Goal: Information Seeking & Learning: Learn about a topic

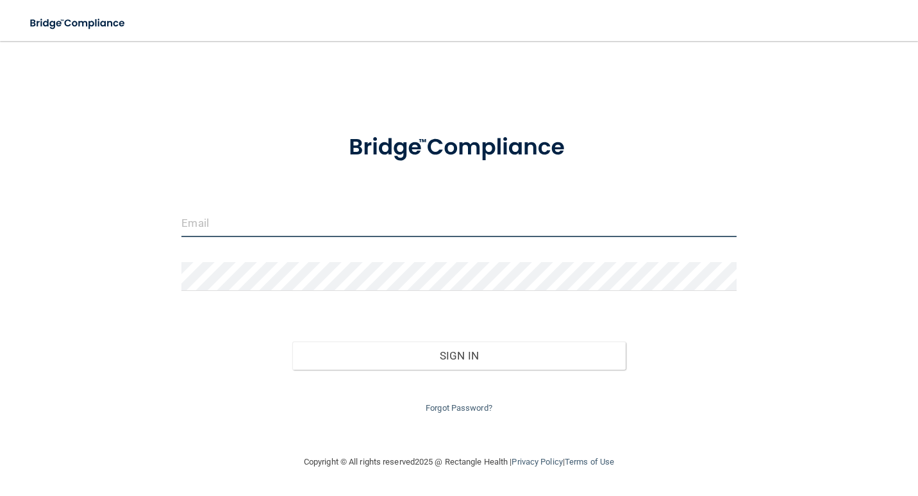
click at [301, 229] on input "email" at bounding box center [458, 222] width 554 height 29
type input "[PERSON_NAME][EMAIL_ADDRESS][PERSON_NAME][DOMAIN_NAME]"
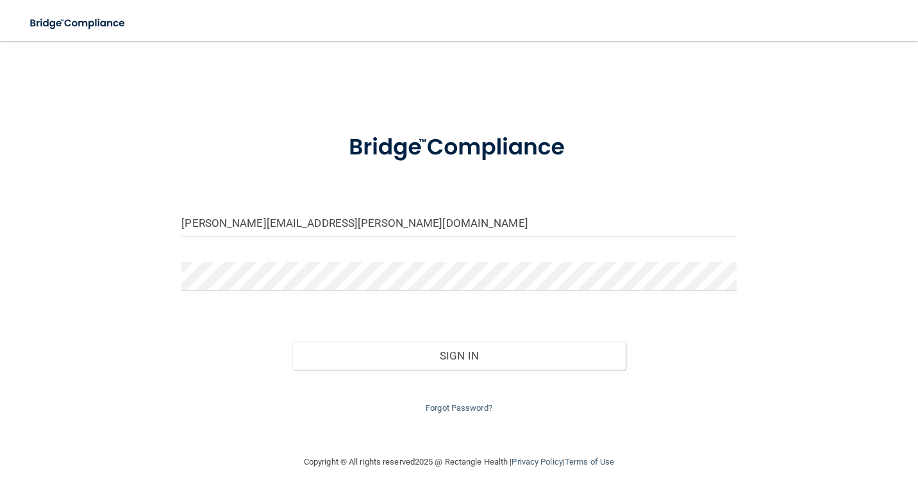
click at [253, 294] on div at bounding box center [459, 281] width 574 height 38
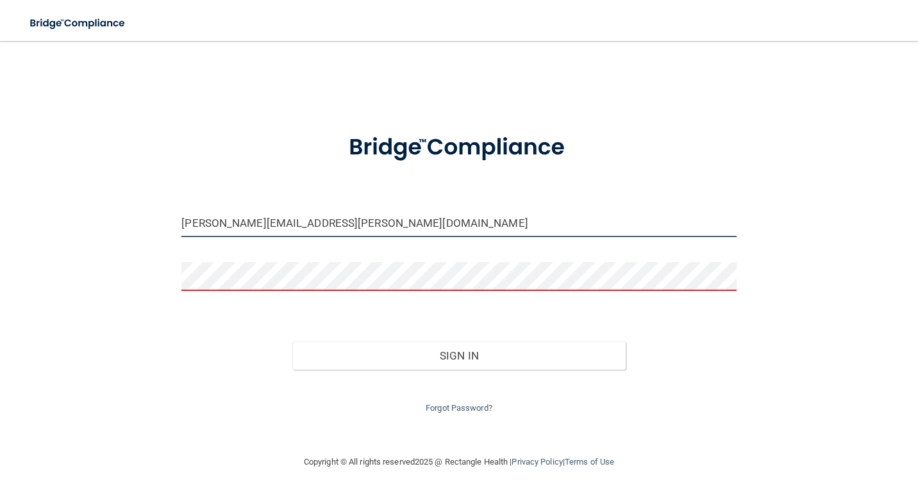
drag, startPoint x: 317, startPoint y: 224, endPoint x: -309, endPoint y: 209, distance: 626.5
click at [0, 209] on html "Toggle navigation Manage My Enterprise Manage My Location [PERSON_NAME][EMAIL_A…" at bounding box center [459, 248] width 918 height 496
type input "[EMAIL_ADDRESS][DOMAIN_NAME]"
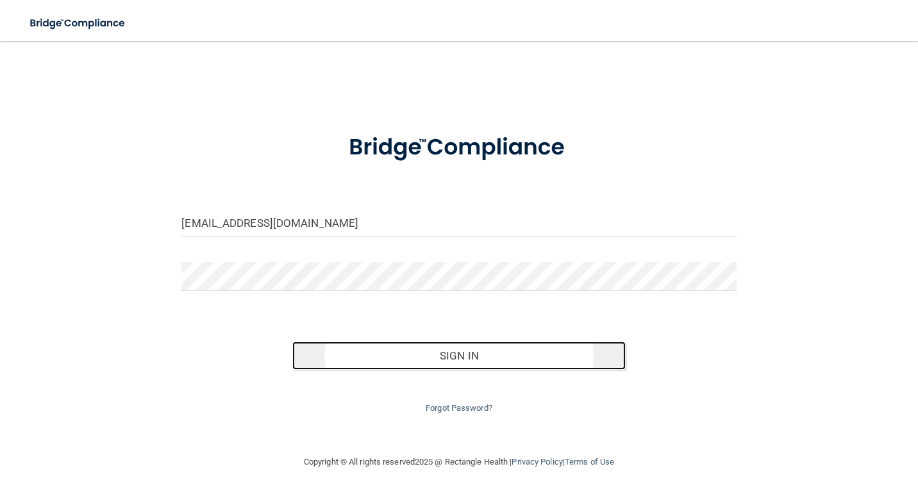
click at [454, 347] on button "Sign In" at bounding box center [458, 356] width 333 height 28
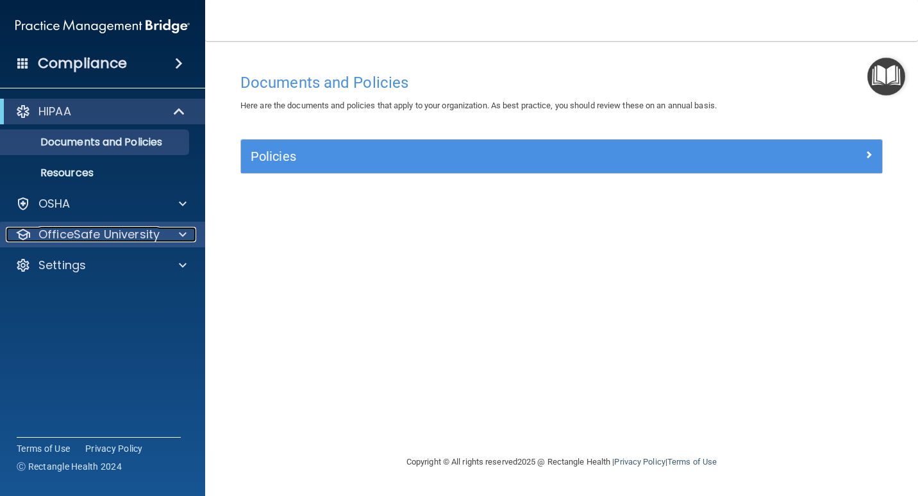
click at [188, 238] on div at bounding box center [181, 234] width 32 height 15
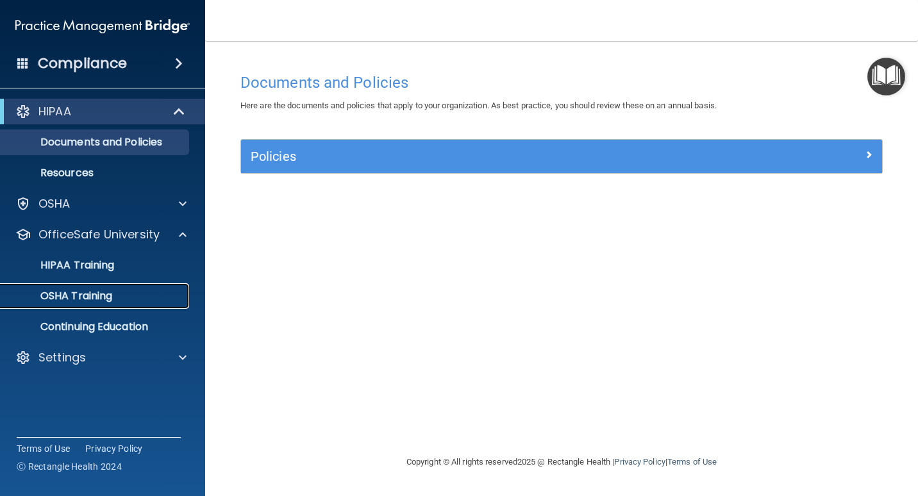
click at [53, 297] on p "OSHA Training" at bounding box center [60, 296] width 104 height 13
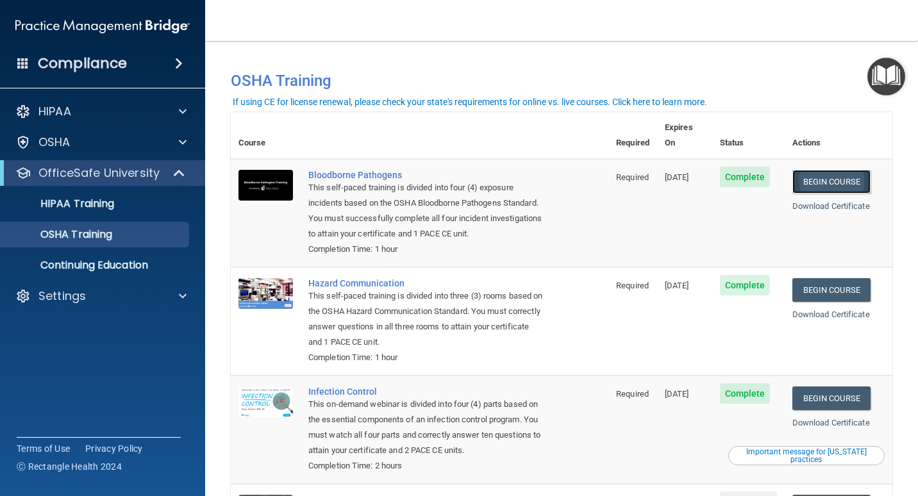
click at [842, 170] on link "Begin Course" at bounding box center [831, 182] width 78 height 24
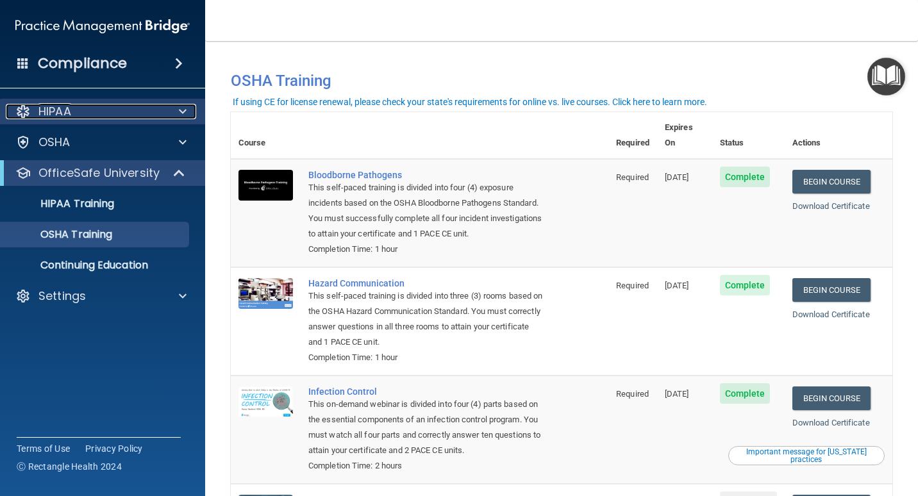
click at [138, 113] on div "HIPAA" at bounding box center [85, 111] width 159 height 15
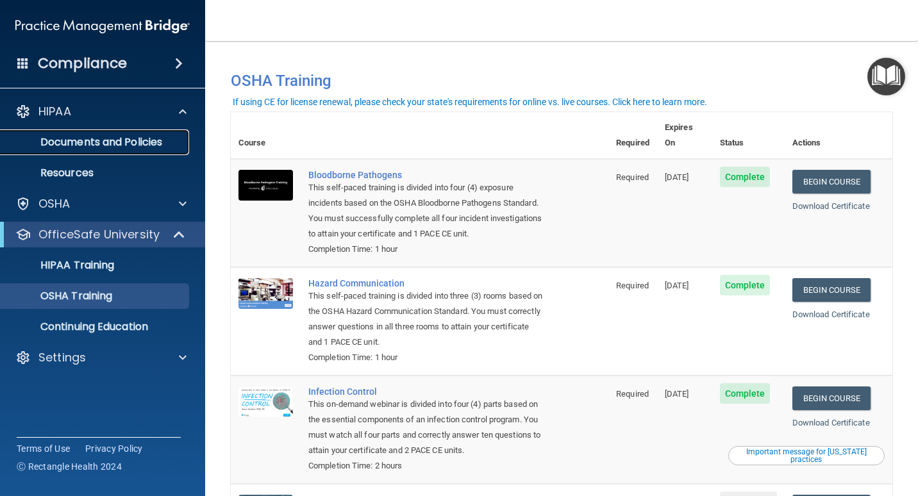
click at [128, 142] on p "Documents and Policies" at bounding box center [95, 142] width 175 height 13
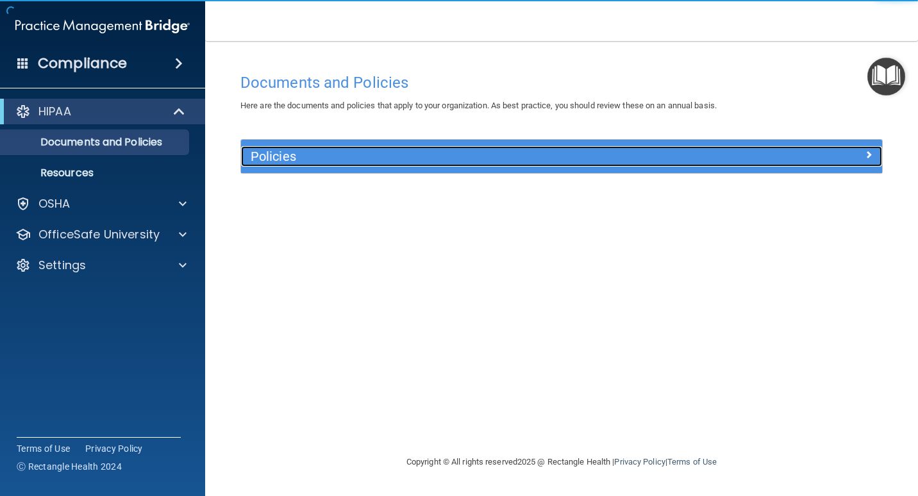
click at [580, 163] on h5 "Policies" at bounding box center [482, 156] width 462 height 14
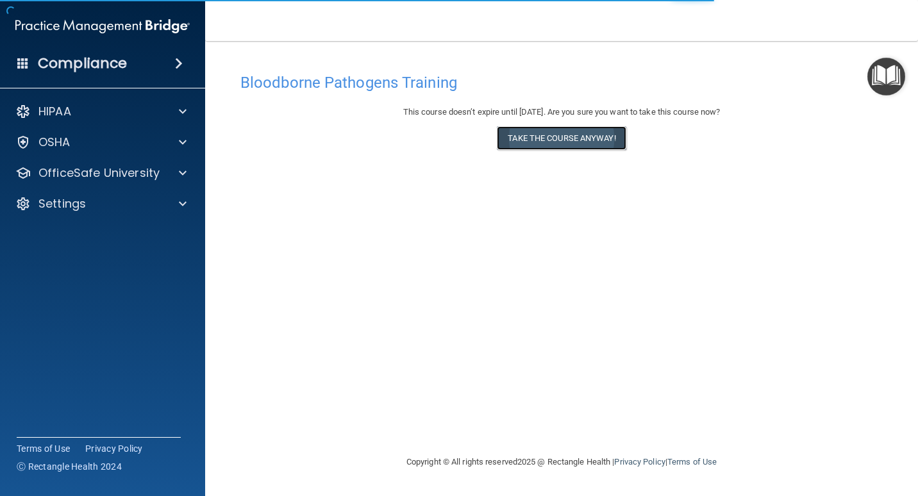
click at [563, 139] on button "Take the course anyway!" at bounding box center [561, 138] width 129 height 24
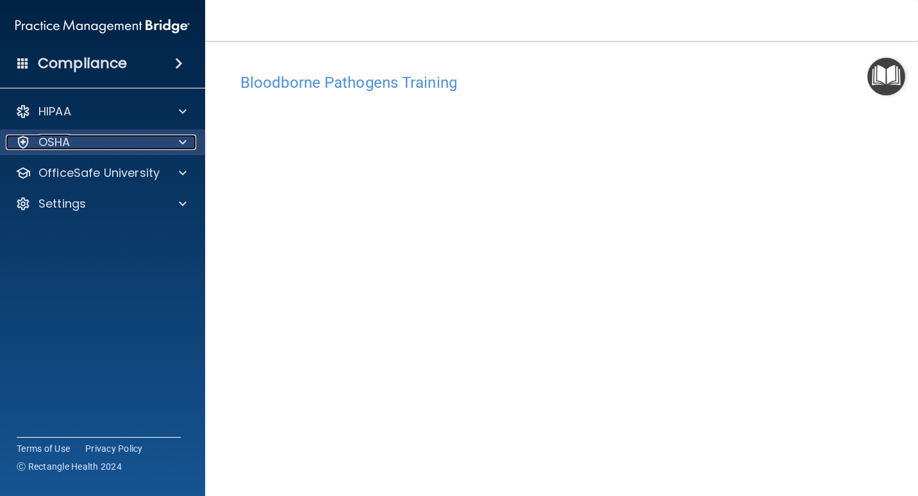
click at [163, 143] on div "OSHA" at bounding box center [85, 142] width 159 height 15
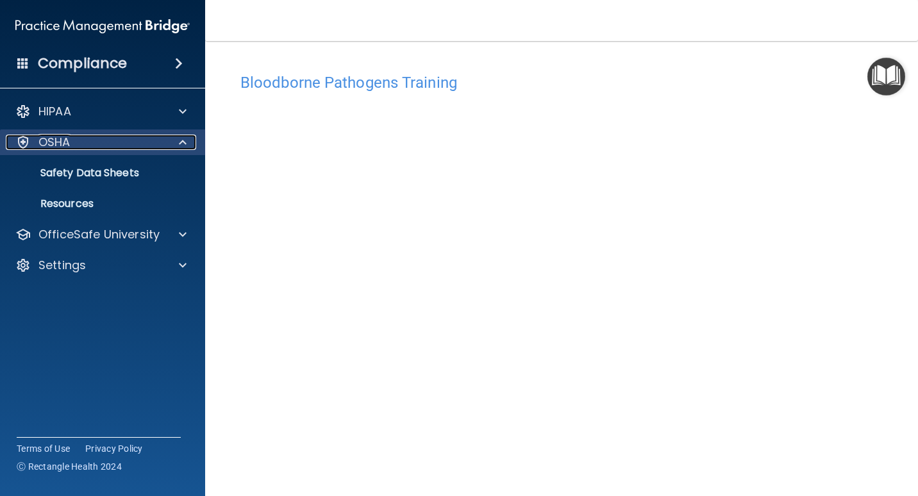
click at [163, 143] on div "OSHA" at bounding box center [85, 142] width 159 height 15
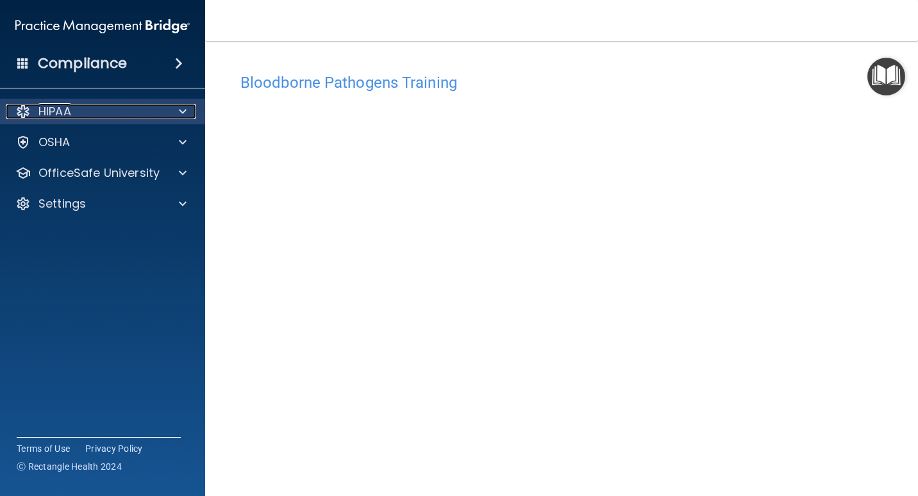
click at [177, 111] on div at bounding box center [181, 111] width 32 height 15
